Goal: Information Seeking & Learning: Compare options

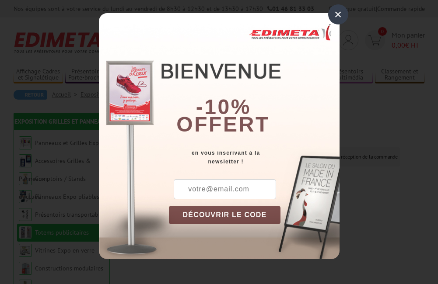
click at [340, 17] on div "×" at bounding box center [338, 14] width 20 height 20
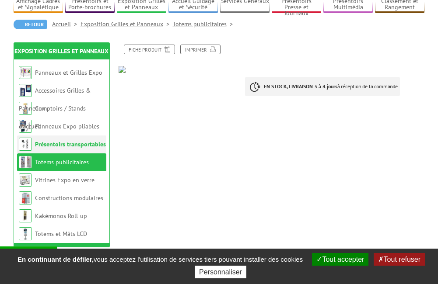
scroll to position [87, 0]
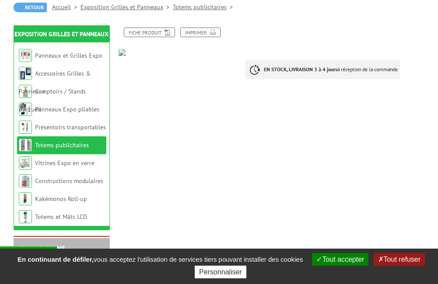
click at [59, 144] on link "Totems publicitaires" at bounding box center [62, 145] width 54 height 8
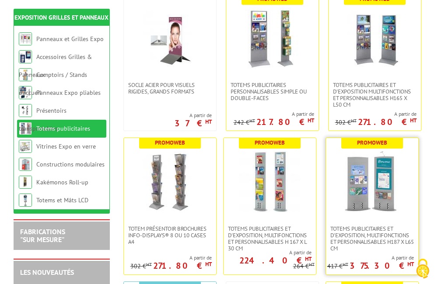
scroll to position [219, 0]
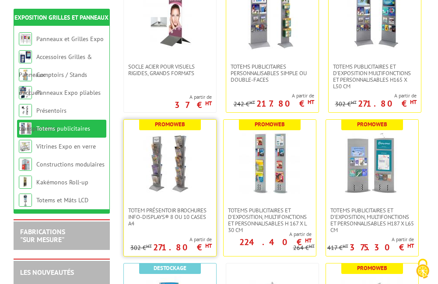
click at [181, 175] on img at bounding box center [169, 163] width 61 height 61
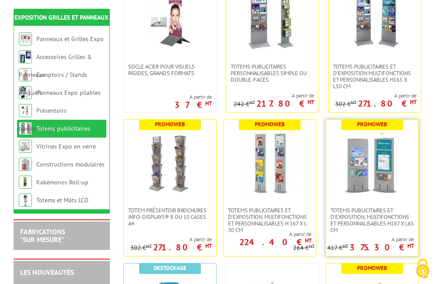
click at [378, 177] on img at bounding box center [371, 163] width 61 height 61
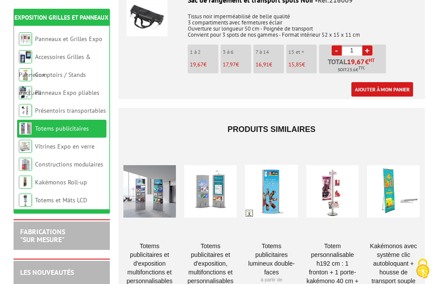
scroll to position [1662, 0]
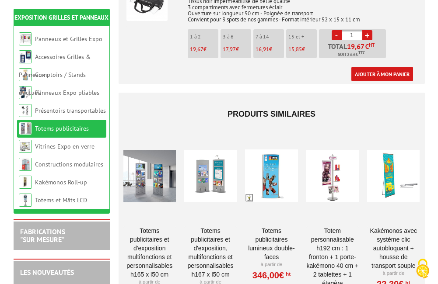
click at [154, 154] on div at bounding box center [149, 176] width 52 height 87
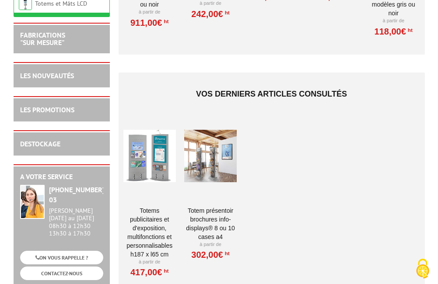
scroll to position [1706, 0]
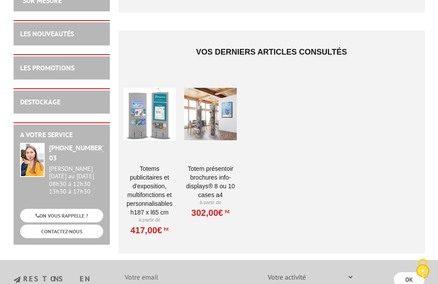
click at [214, 93] on div at bounding box center [210, 113] width 52 height 87
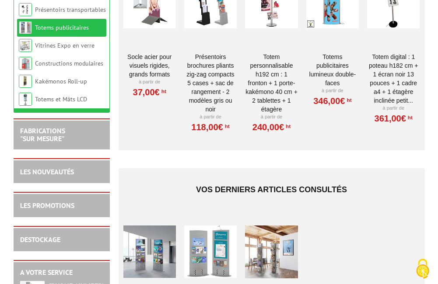
scroll to position [656, 0]
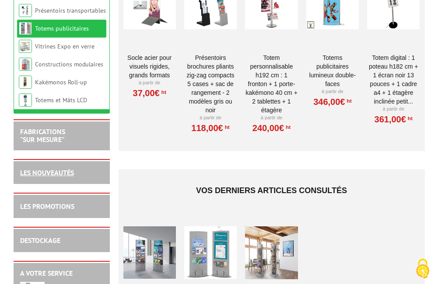
click at [66, 168] on link "LES NOUVEAUTÉS" at bounding box center [47, 172] width 54 height 9
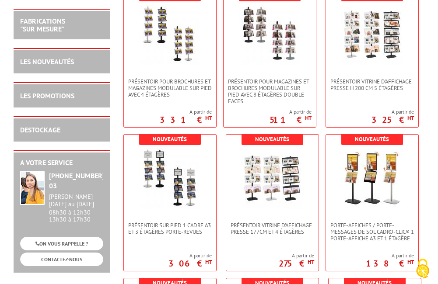
scroll to position [2459, 0]
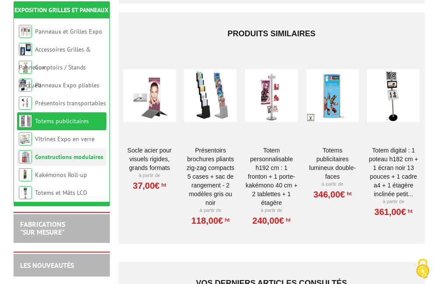
scroll to position [525, 0]
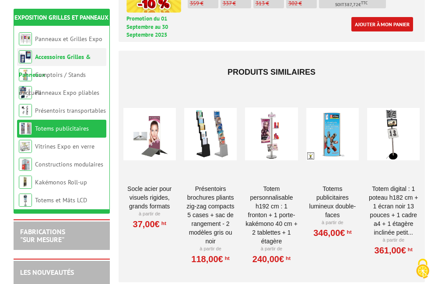
click at [76, 58] on link "Accessoires Grilles & Panneaux" at bounding box center [55, 66] width 72 height 26
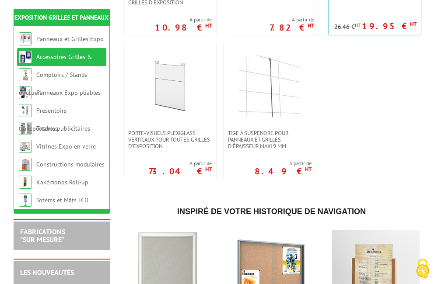
scroll to position [700, 0]
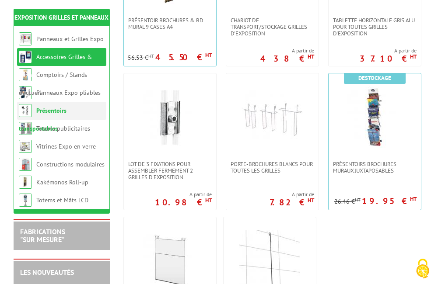
click at [63, 111] on link "Présentoirs transportables" at bounding box center [43, 120] width 48 height 26
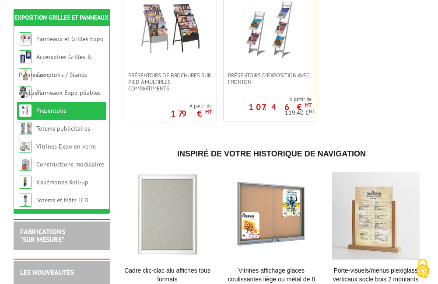
scroll to position [350, 0]
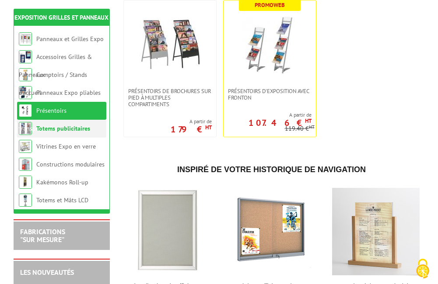
click at [64, 128] on link "Totems publicitaires" at bounding box center [63, 129] width 54 height 8
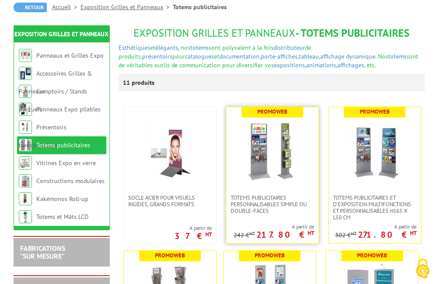
click at [266, 163] on img at bounding box center [271, 150] width 61 height 61
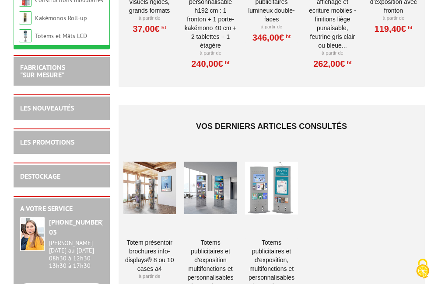
scroll to position [1662, 0]
